Goal: Transaction & Acquisition: Obtain resource

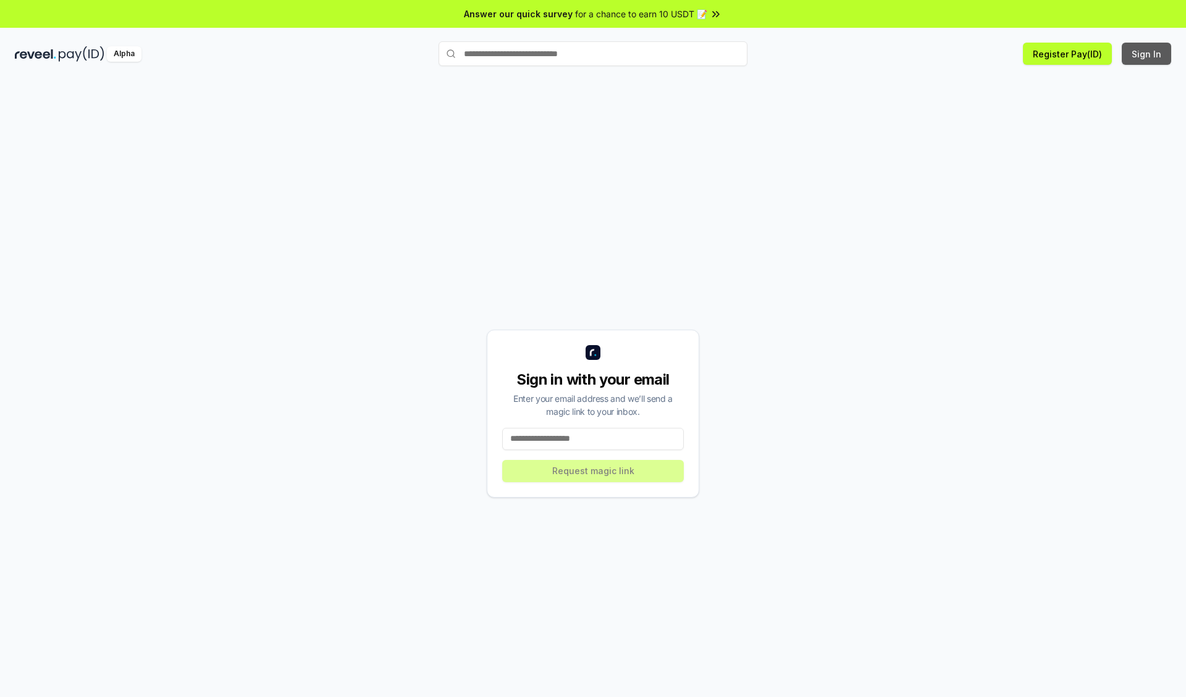
click at [1147, 54] on button "Sign In" at bounding box center [1145, 54] width 49 height 22
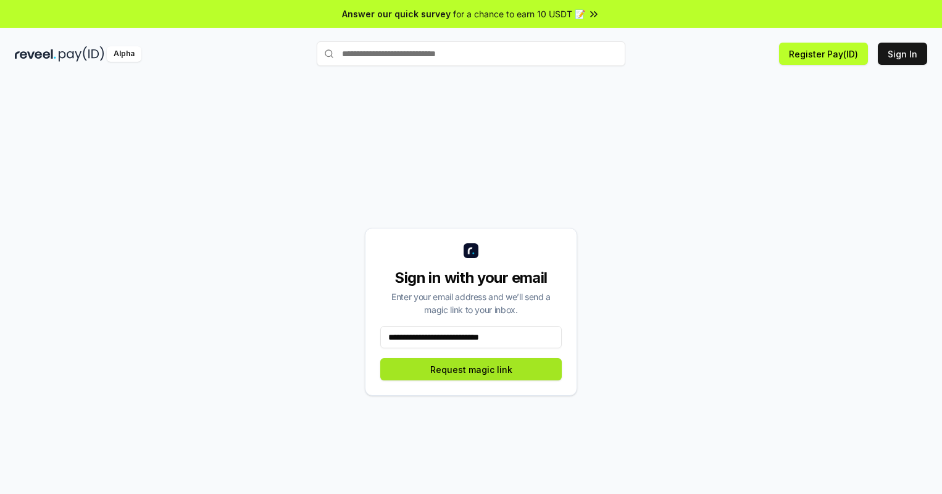
type input "**********"
click at [471, 369] on button "Request magic link" at bounding box center [471, 369] width 182 height 22
